Goal: Transaction & Acquisition: Purchase product/service

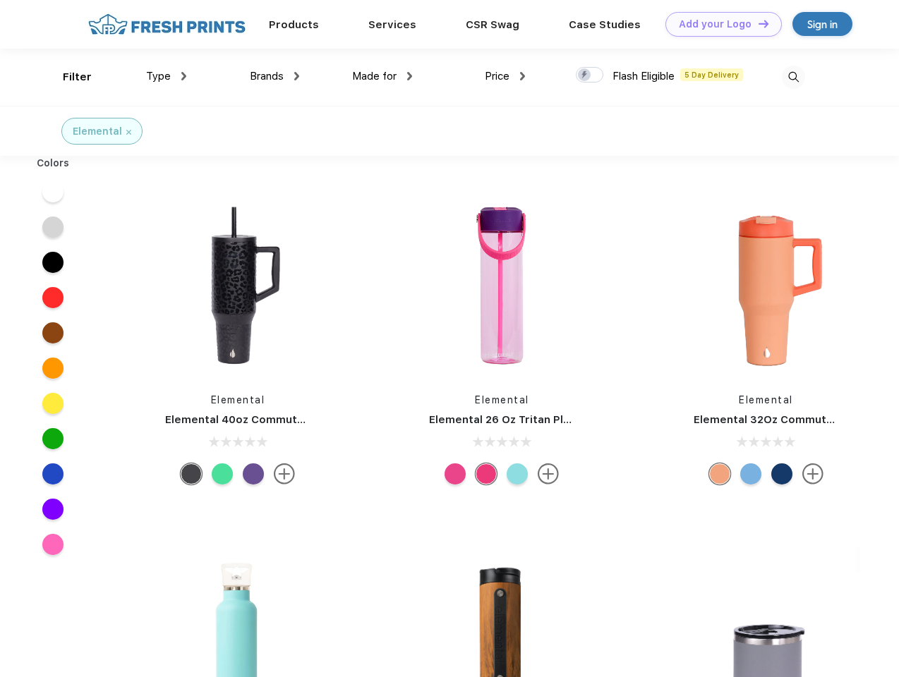
click at [718, 24] on link "Add your Logo Design Tool" at bounding box center [723, 24] width 116 height 25
click at [0, 0] on div "Design Tool" at bounding box center [0, 0] width 0 height 0
click at [757, 23] on link "Add your Logo Design Tool" at bounding box center [723, 24] width 116 height 25
click at [68, 77] on div "Filter" at bounding box center [77, 77] width 29 height 16
click at [166, 76] on span "Type" at bounding box center [158, 76] width 25 height 13
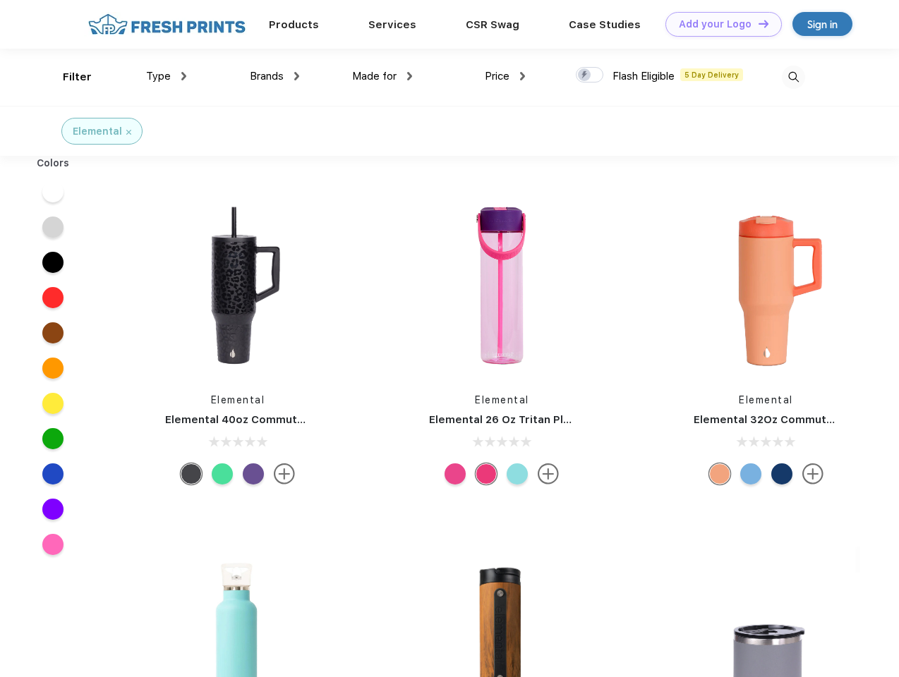
click at [274, 76] on span "Brands" at bounding box center [267, 76] width 34 height 13
click at [382, 76] on span "Made for" at bounding box center [374, 76] width 44 height 13
click at [505, 76] on span "Price" at bounding box center [497, 76] width 25 height 13
click at [590, 75] on div at bounding box center [590, 75] width 28 height 16
click at [585, 75] on input "checkbox" at bounding box center [580, 70] width 9 height 9
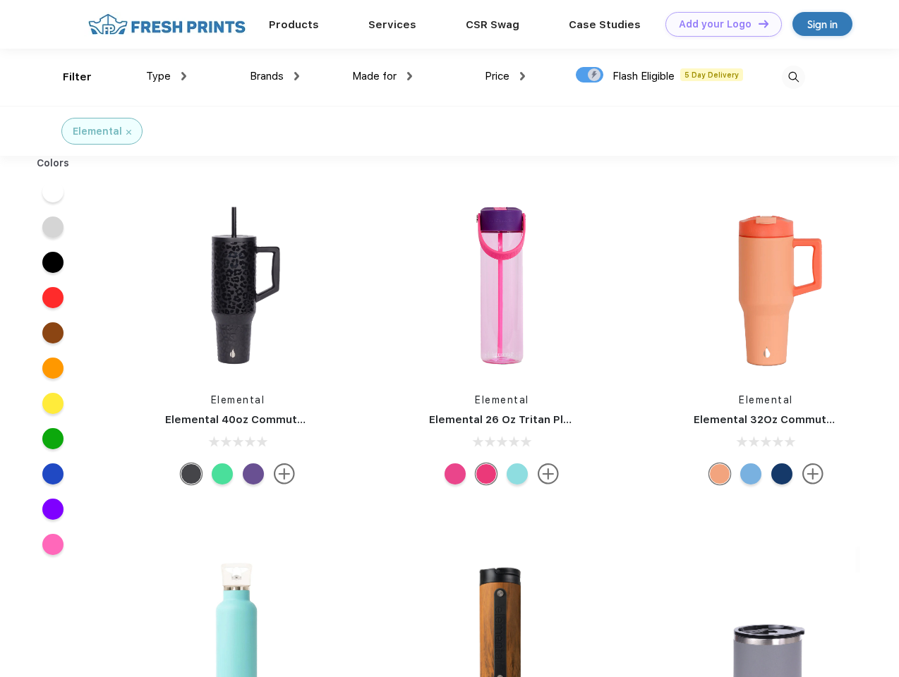
click at [793, 77] on img at bounding box center [793, 77] width 23 height 23
